Goal: Task Accomplishment & Management: Use online tool/utility

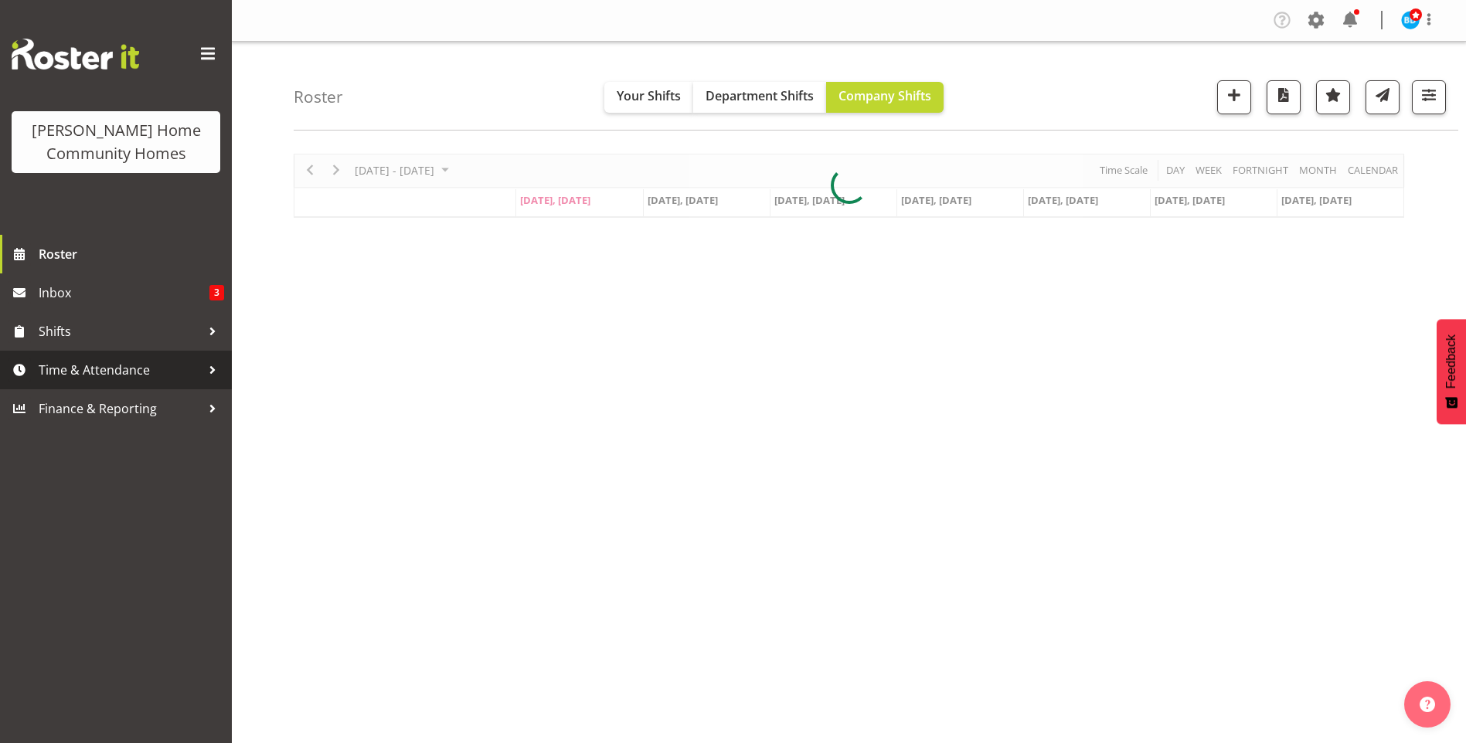
click at [97, 371] on span "Time & Attendance" at bounding box center [120, 370] width 162 height 23
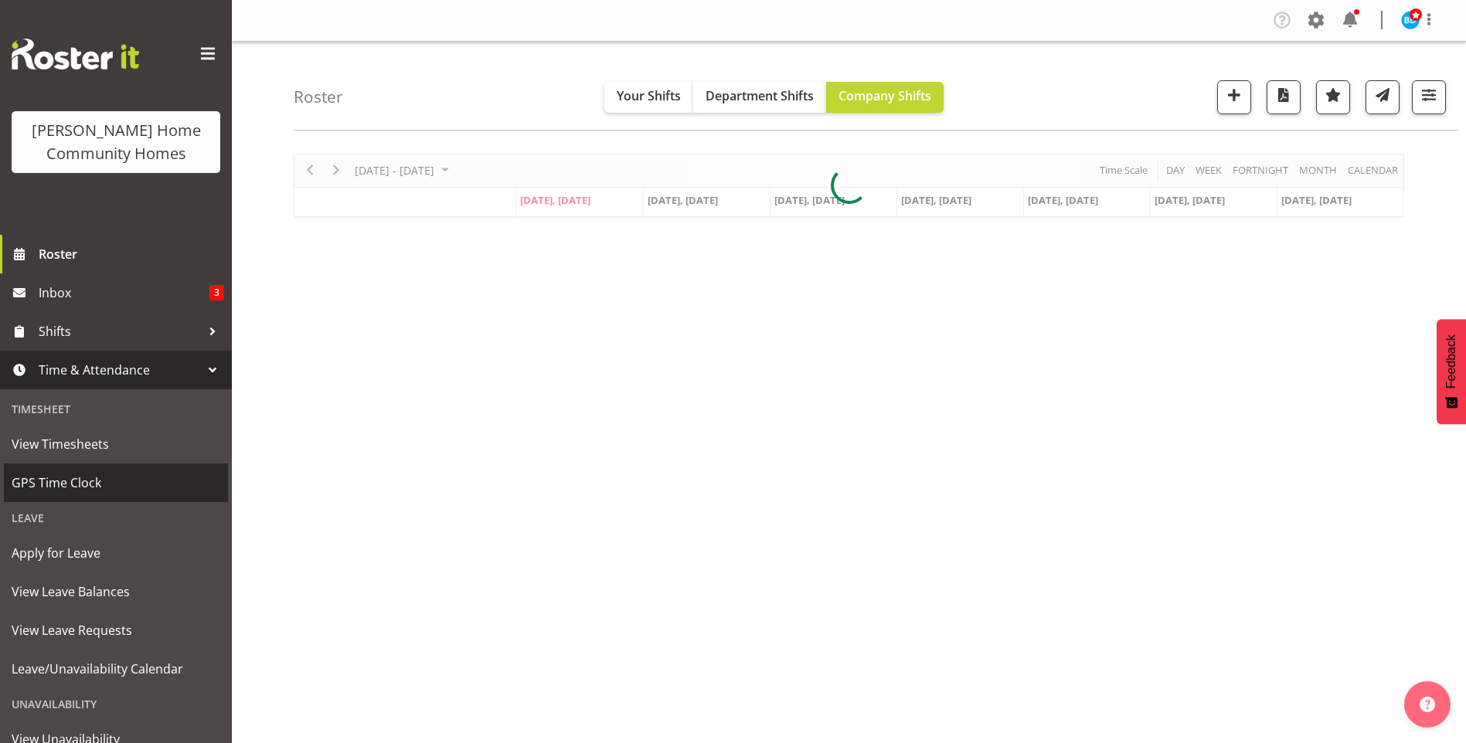
click at [68, 491] on span "GPS Time Clock" at bounding box center [116, 482] width 209 height 23
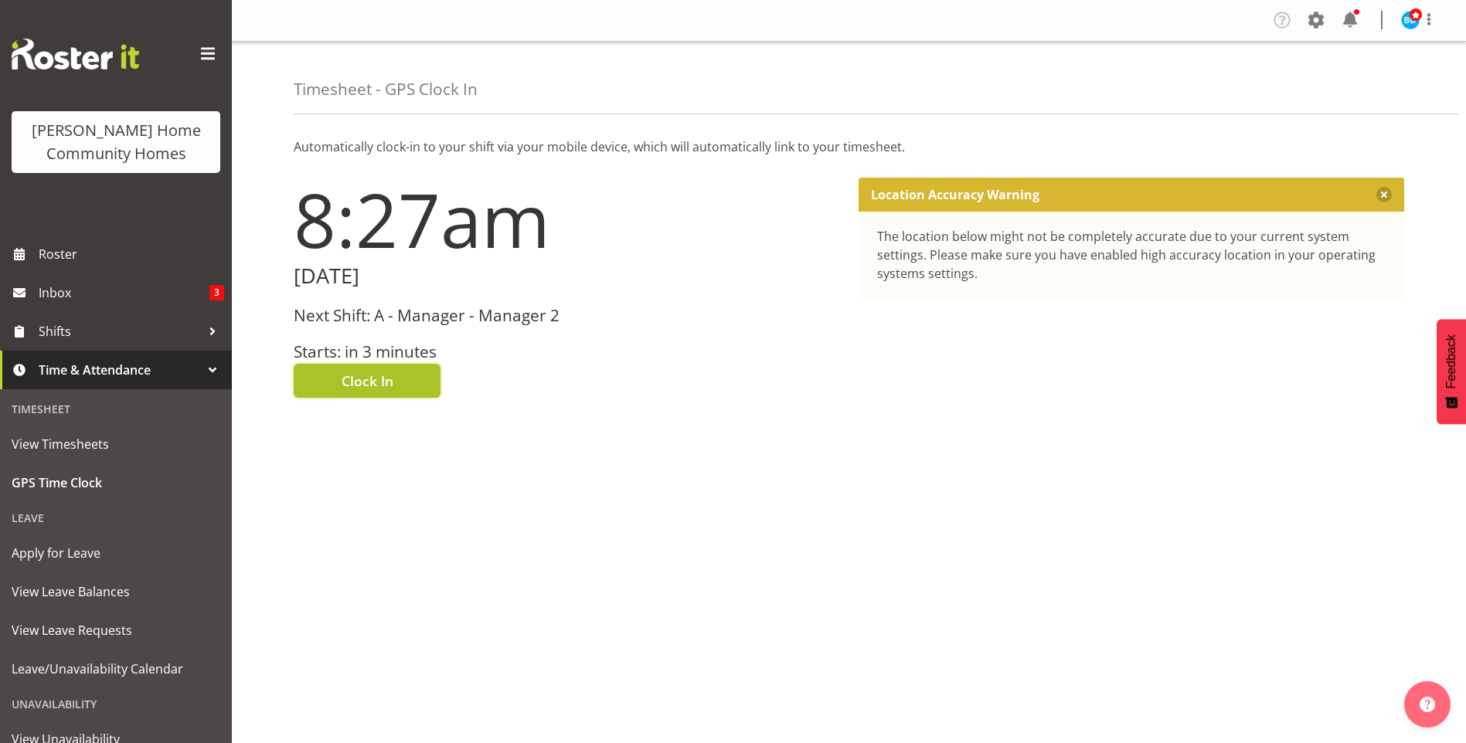
click at [374, 380] on span "Clock In" at bounding box center [368, 381] width 52 height 20
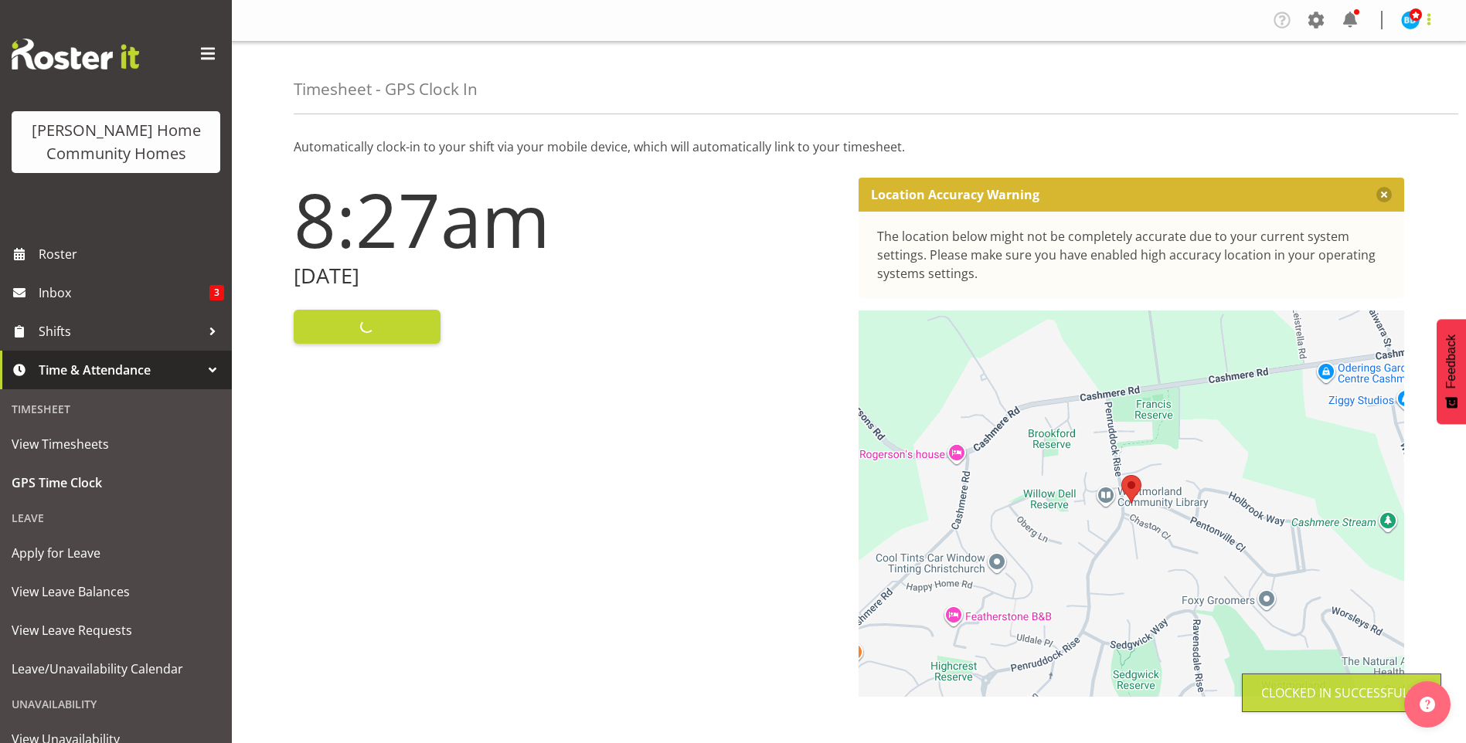
click at [1420, 25] on span at bounding box center [1429, 19] width 19 height 19
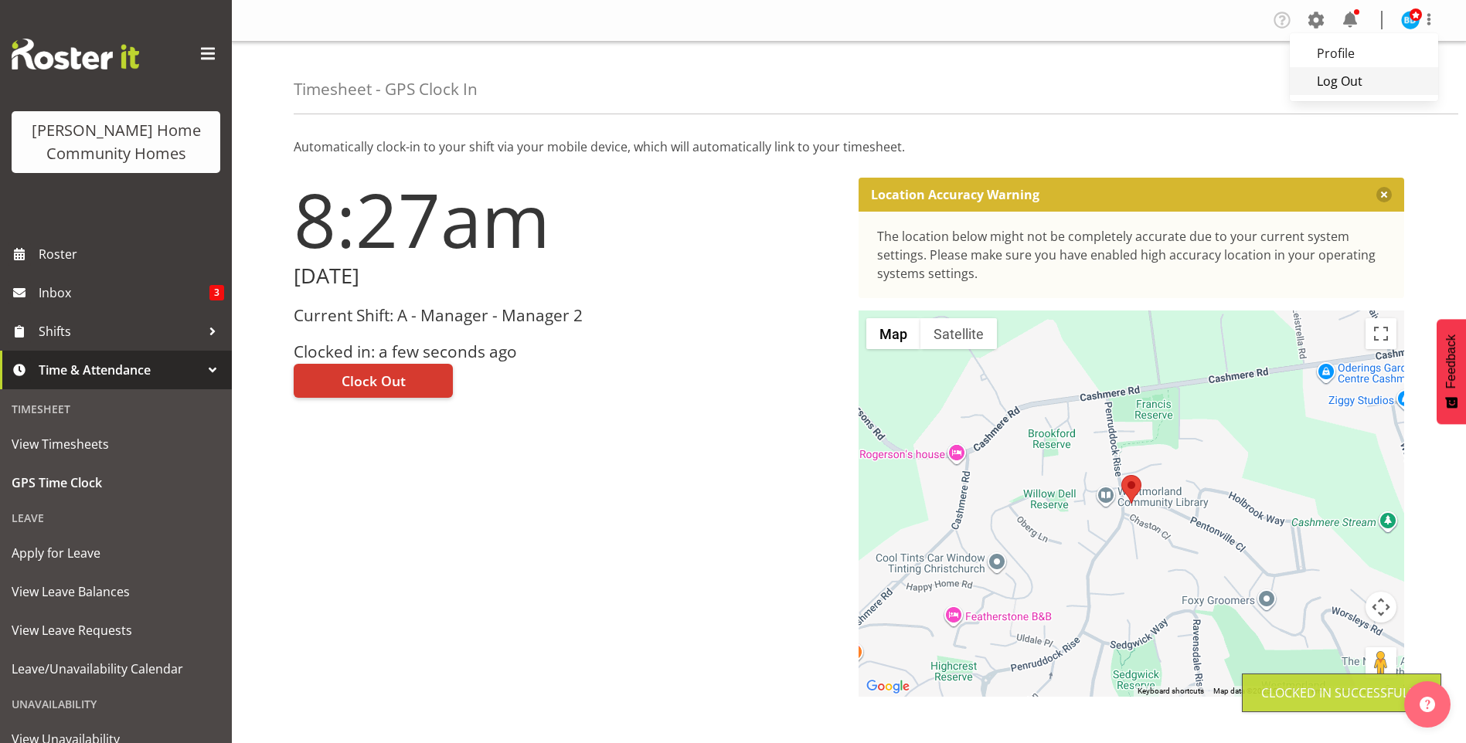
click at [1343, 87] on link "Log Out" at bounding box center [1364, 81] width 148 height 28
